Goal: Feedback & Contribution: Submit feedback/report problem

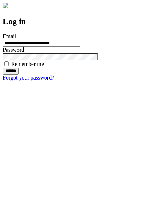
type input "**********"
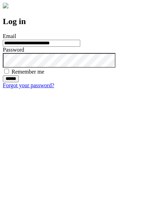
click at [19, 82] on input "******" at bounding box center [11, 78] width 16 height 7
